Goal: Task Accomplishment & Management: Manage account settings

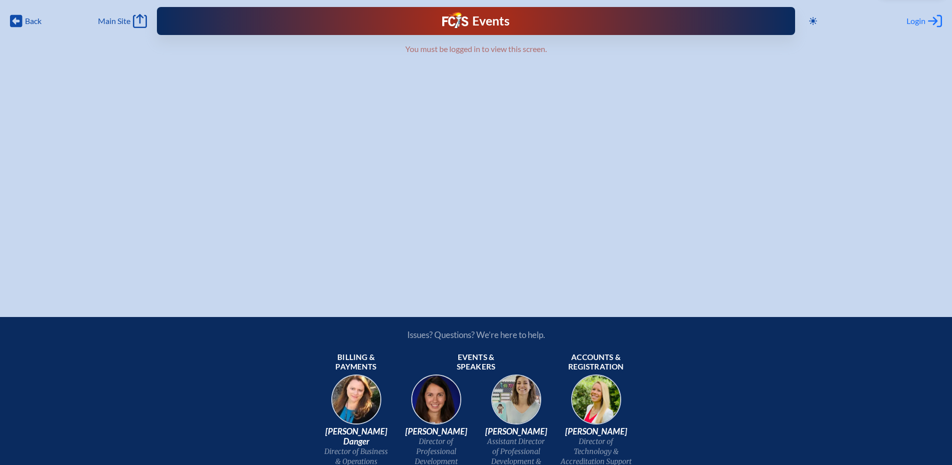
click at [912, 19] on span "Login" at bounding box center [916, 21] width 19 height 10
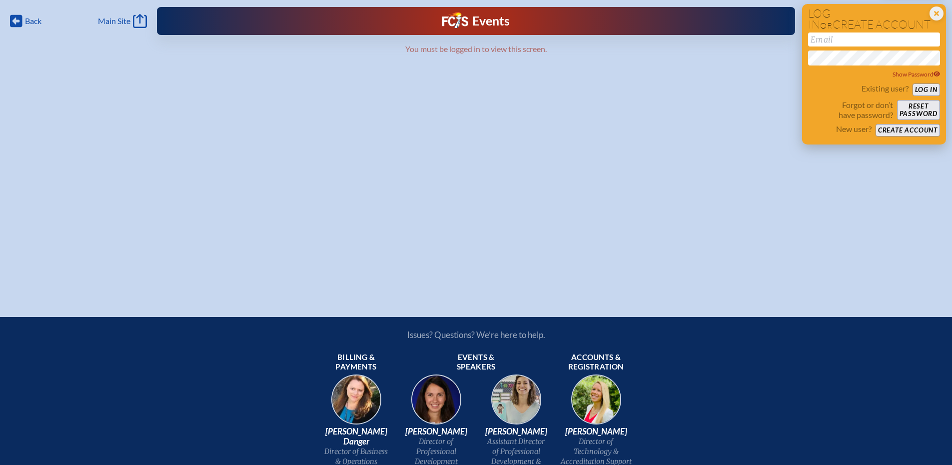
click at [823, 42] on input "email" at bounding box center [874, 39] width 132 height 14
type input "[EMAIL_ADDRESS][DOMAIN_NAME]"
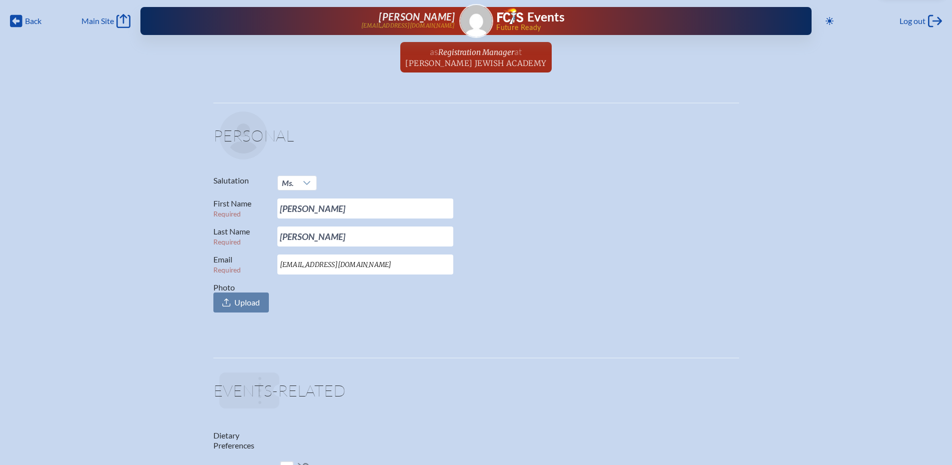
click at [493, 58] on span "[PERSON_NAME] Jewish Academy" at bounding box center [475, 62] width 141 height 9
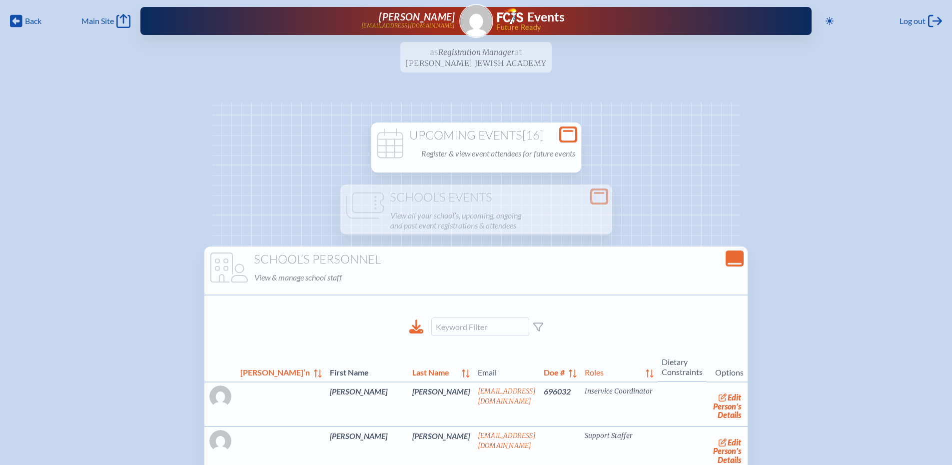
click at [463, 154] on p "Register & view event attendees for future events" at bounding box center [498, 153] width 154 height 14
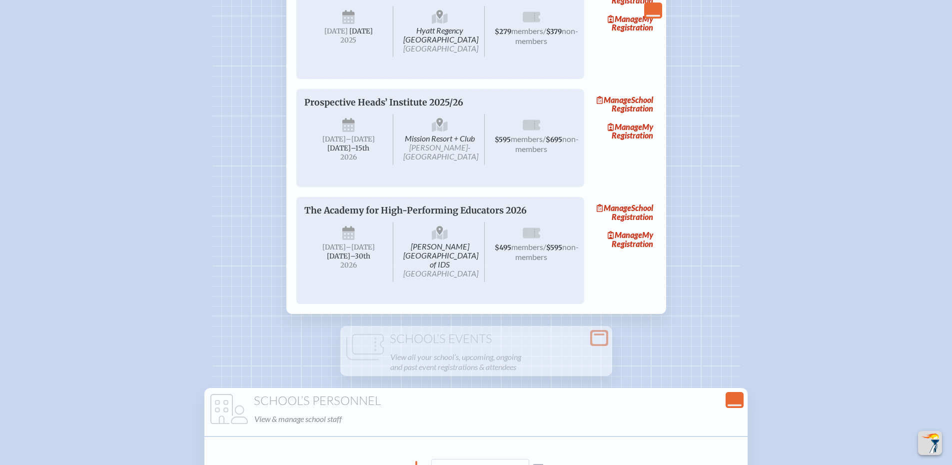
scroll to position [1949, 0]
